Goal: Task Accomplishment & Management: Complete application form

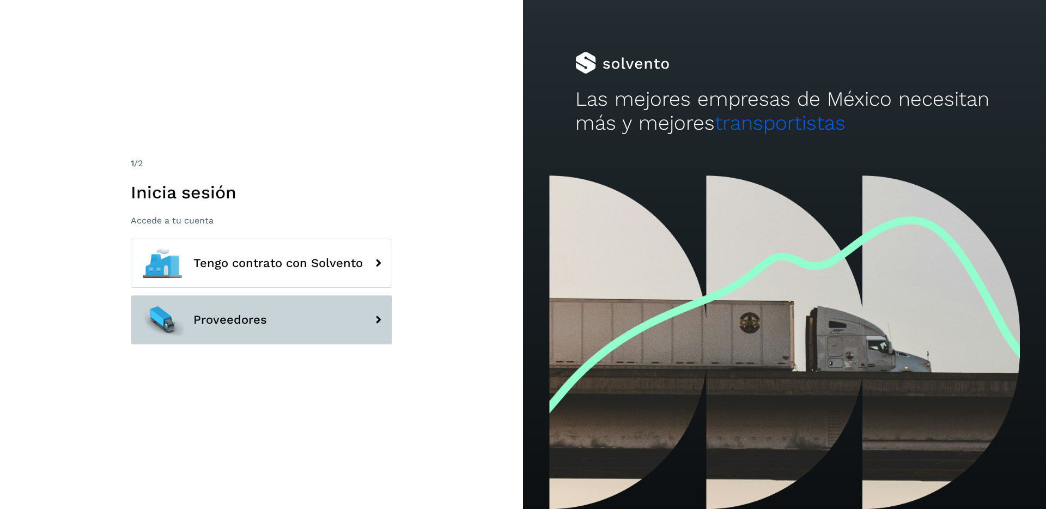
click at [326, 329] on button "Proveedores" at bounding box center [262, 319] width 262 height 49
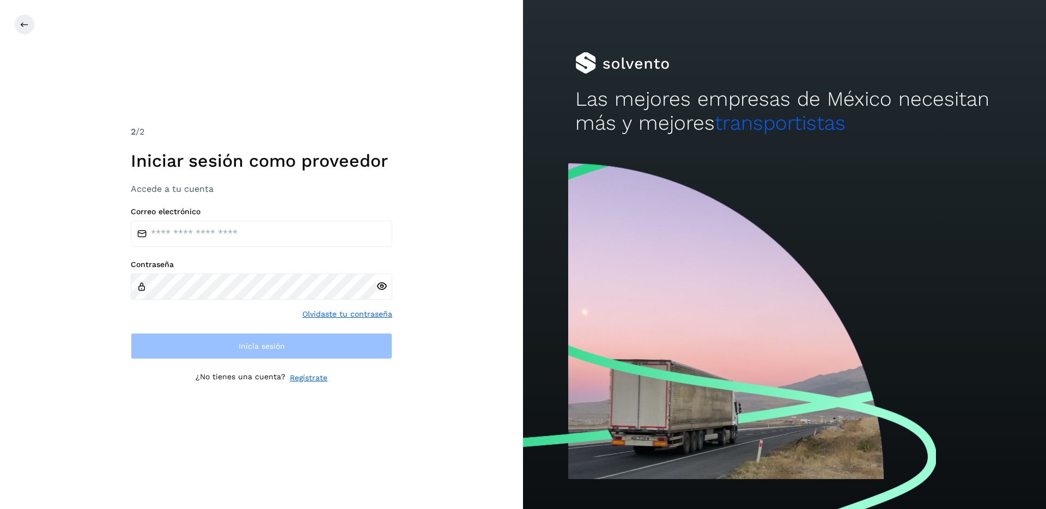
click at [315, 379] on link "Regístrate" at bounding box center [309, 377] width 38 height 11
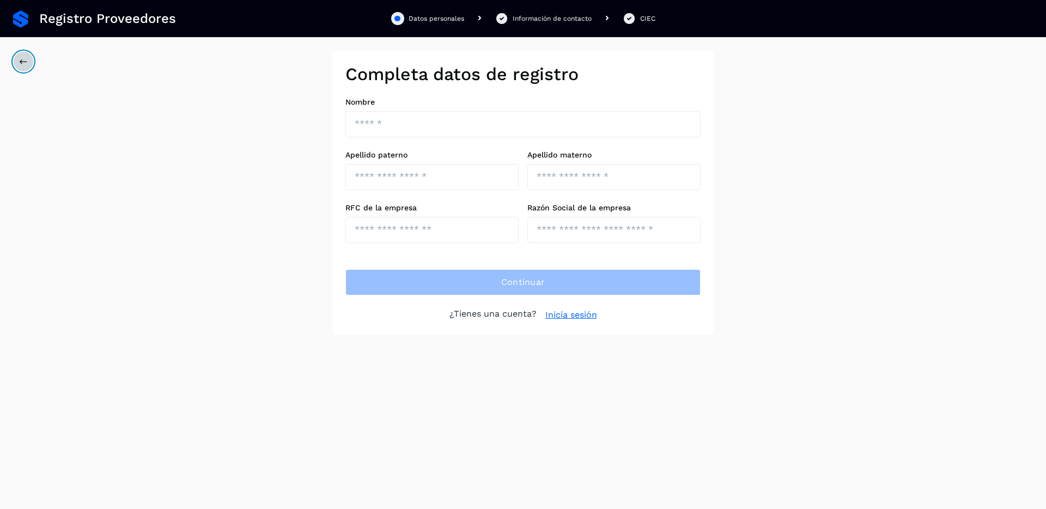
click at [32, 65] on button at bounding box center [23, 61] width 21 height 21
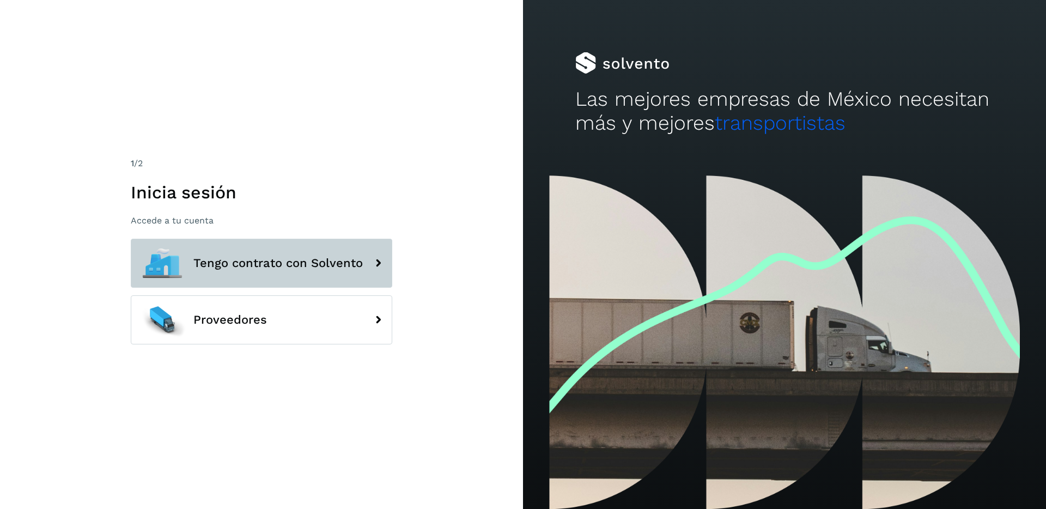
click at [258, 269] on span "Tengo contrato con Solvento" at bounding box center [277, 263] width 169 height 13
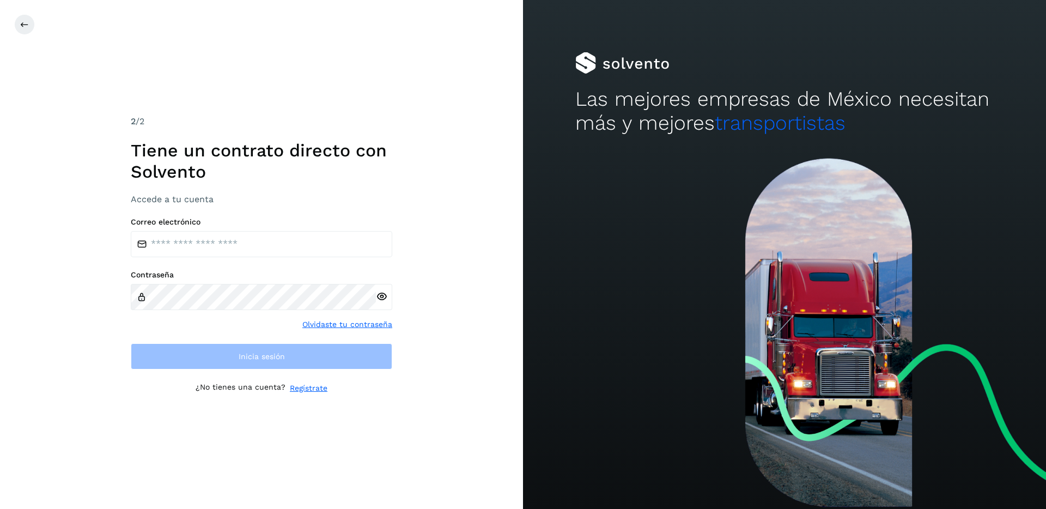
click at [317, 387] on link "Regístrate" at bounding box center [309, 388] width 38 height 11
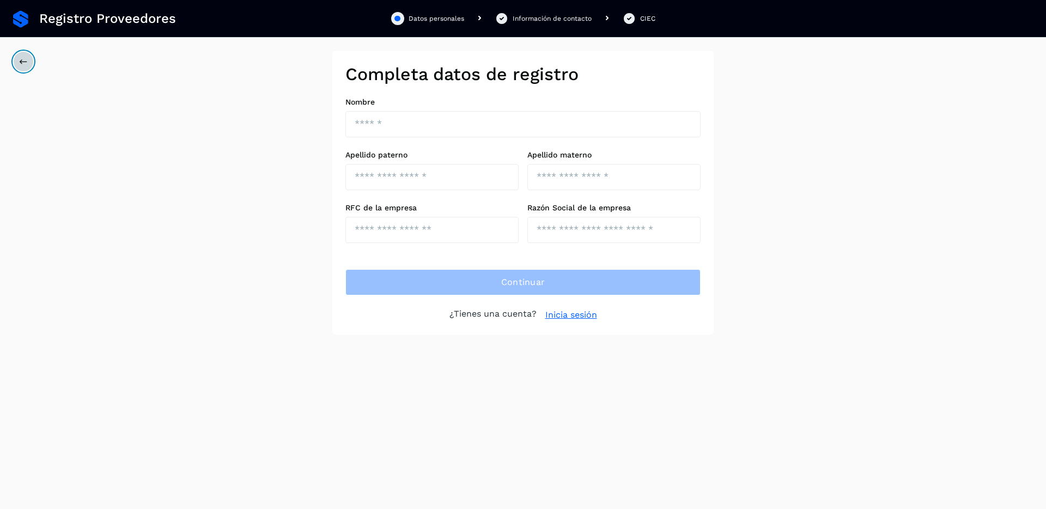
click at [26, 62] on icon at bounding box center [23, 61] width 9 height 9
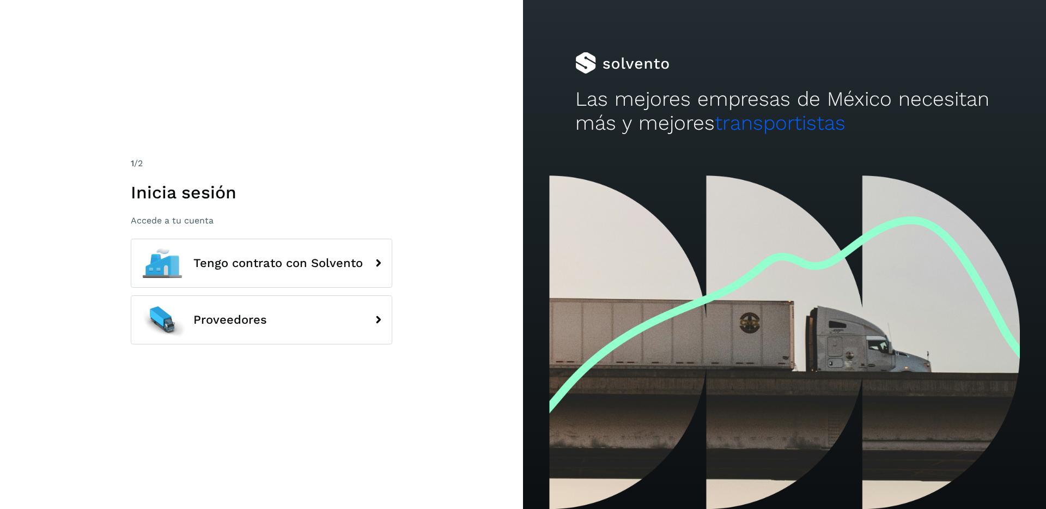
click at [25, 44] on div "1 /2 Inicia sesión Accede a tu cuenta Tengo contrato con Solvento Proveedores" at bounding box center [261, 254] width 523 height 509
click at [691, 65] on div at bounding box center [784, 63] width 419 height 22
click at [620, 66] on div at bounding box center [784, 63] width 419 height 22
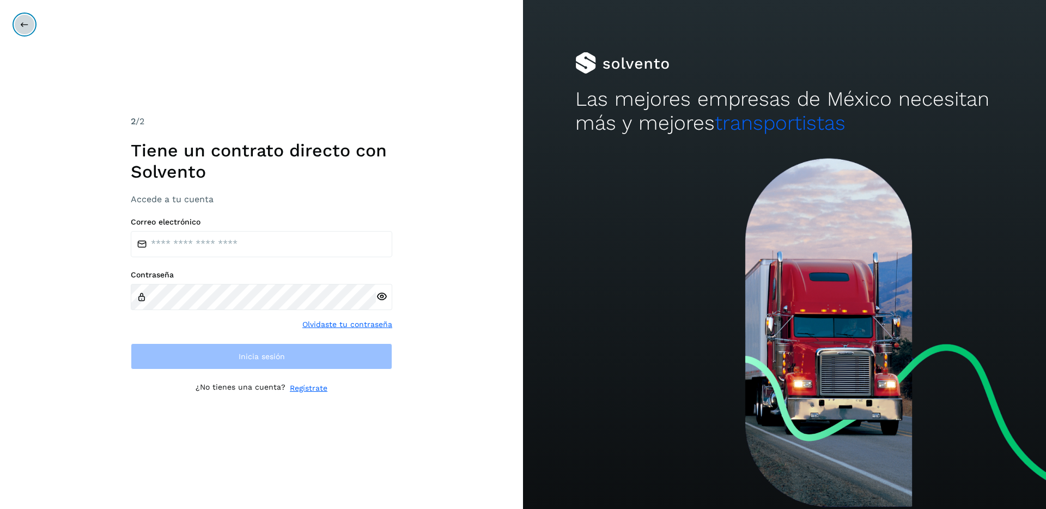
click at [19, 31] on button at bounding box center [24, 24] width 21 height 21
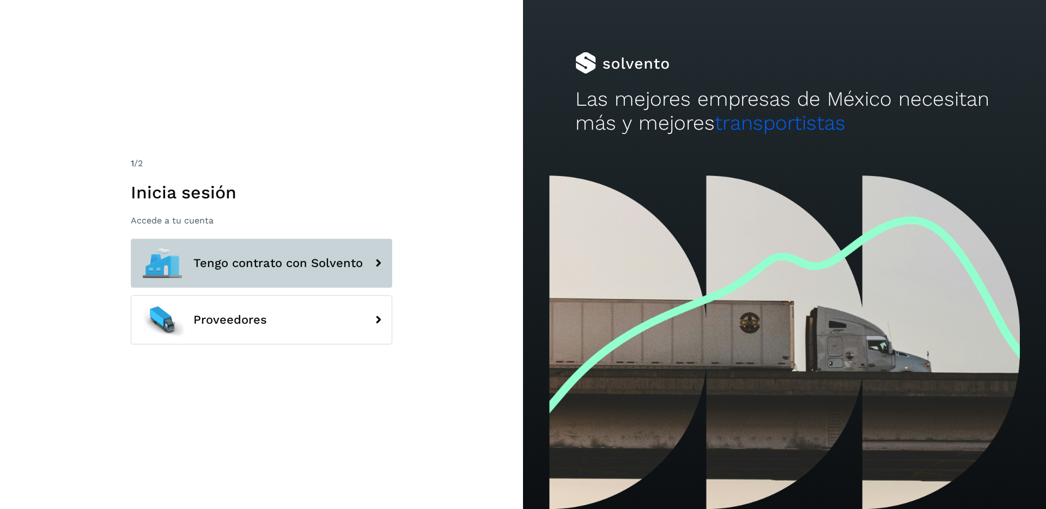
click at [379, 264] on icon at bounding box center [378, 263] width 22 height 22
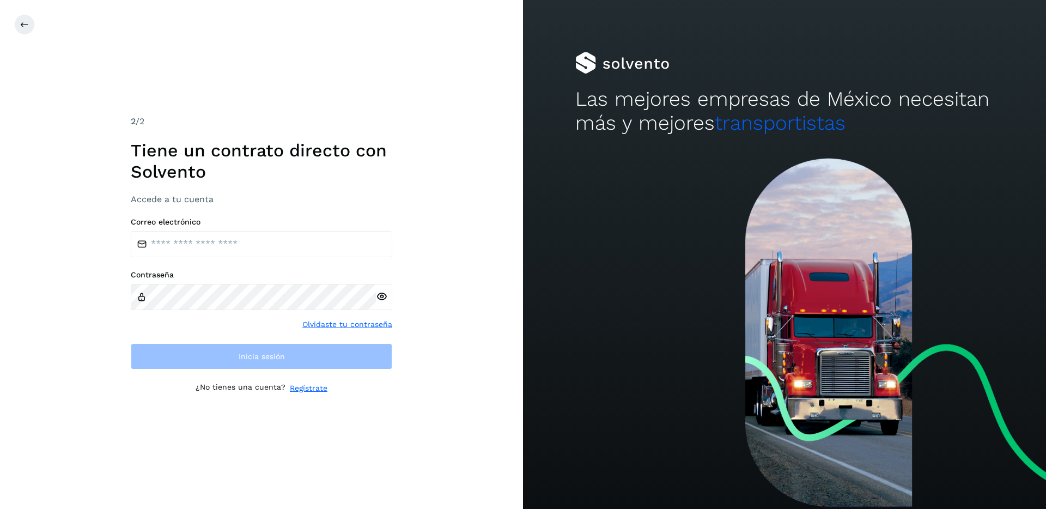
click at [308, 386] on link "Regístrate" at bounding box center [309, 388] width 38 height 11
